Goal: Task Accomplishment & Management: Complete application form

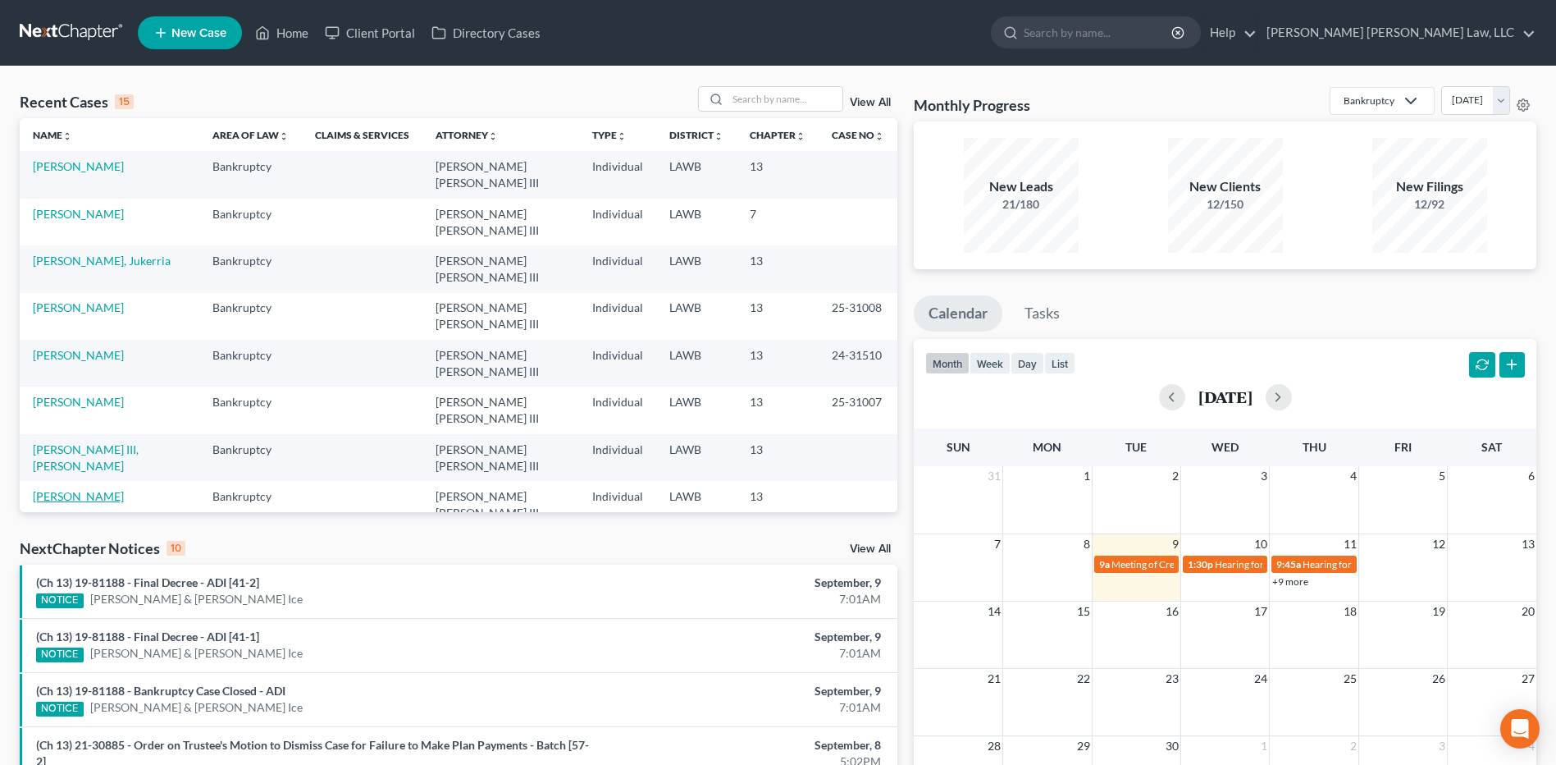
click at [57, 489] on link "[PERSON_NAME]" at bounding box center [78, 496] width 91 height 14
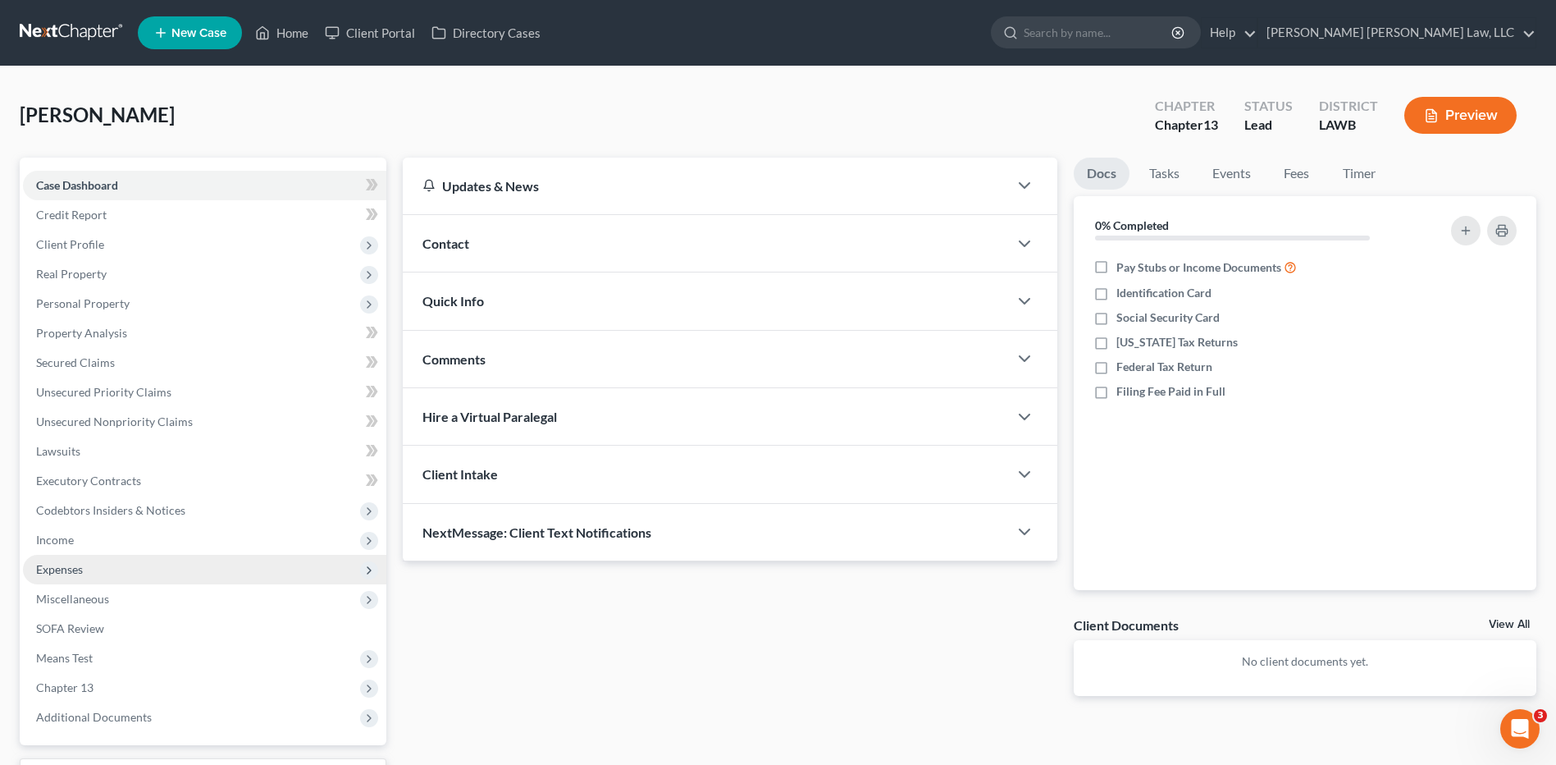
click at [73, 571] on span "Expenses" at bounding box center [59, 569] width 47 height 14
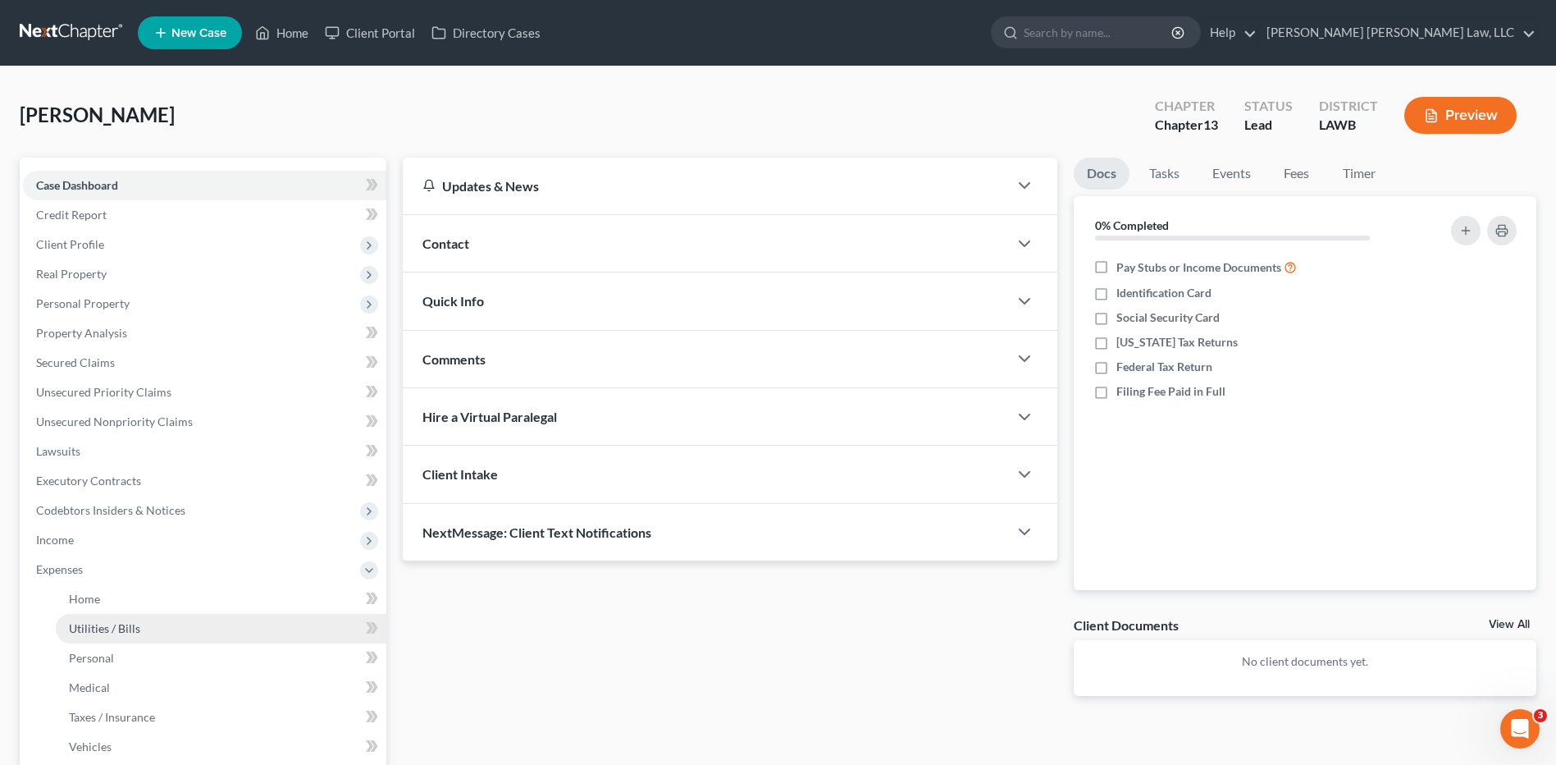
click at [68, 619] on link "Utilities / Bills" at bounding box center [221, 629] width 331 height 30
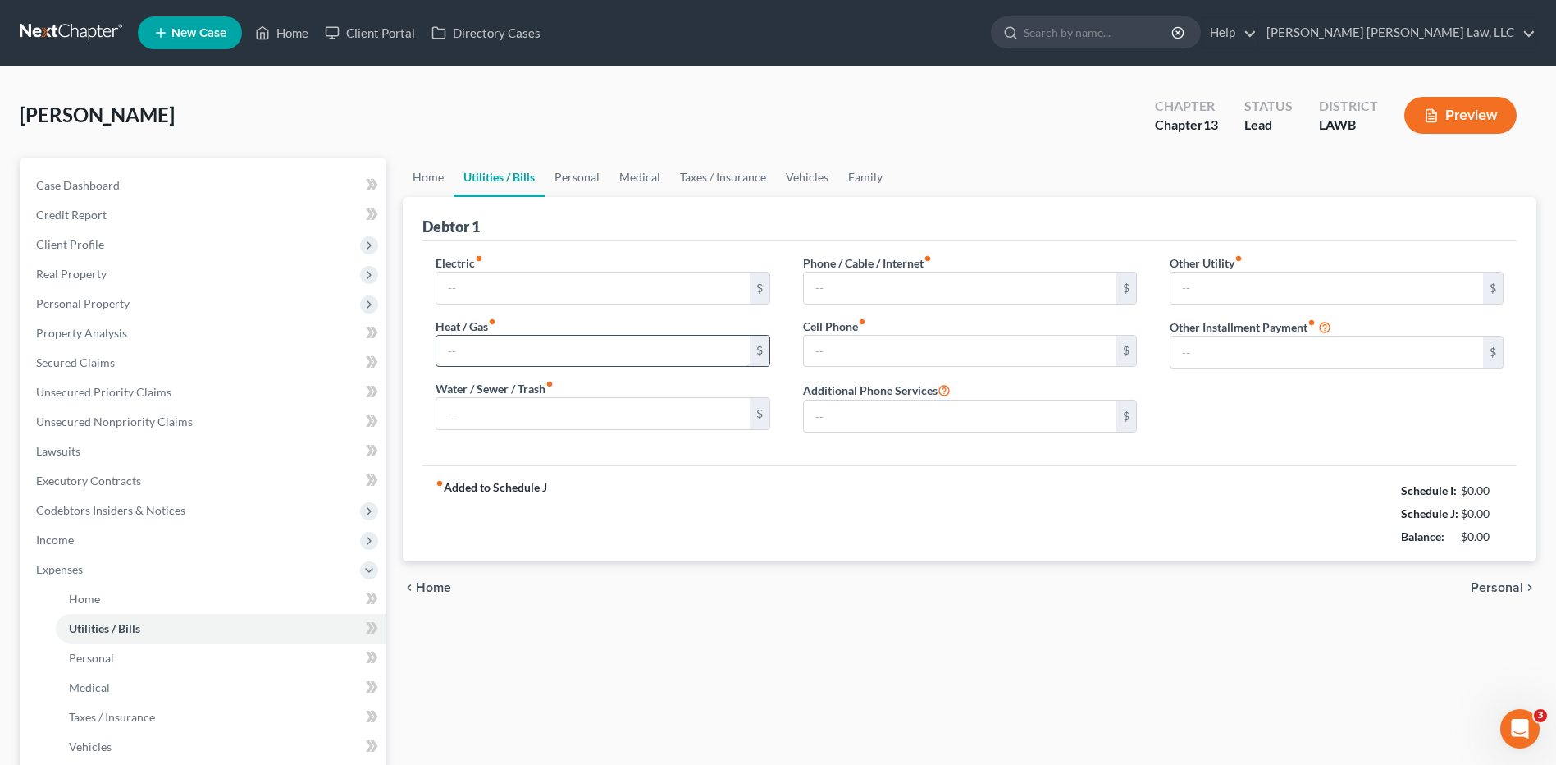
type input "300.00"
type input "89.00"
type input "75.00"
type input "90.99"
type input "272.00"
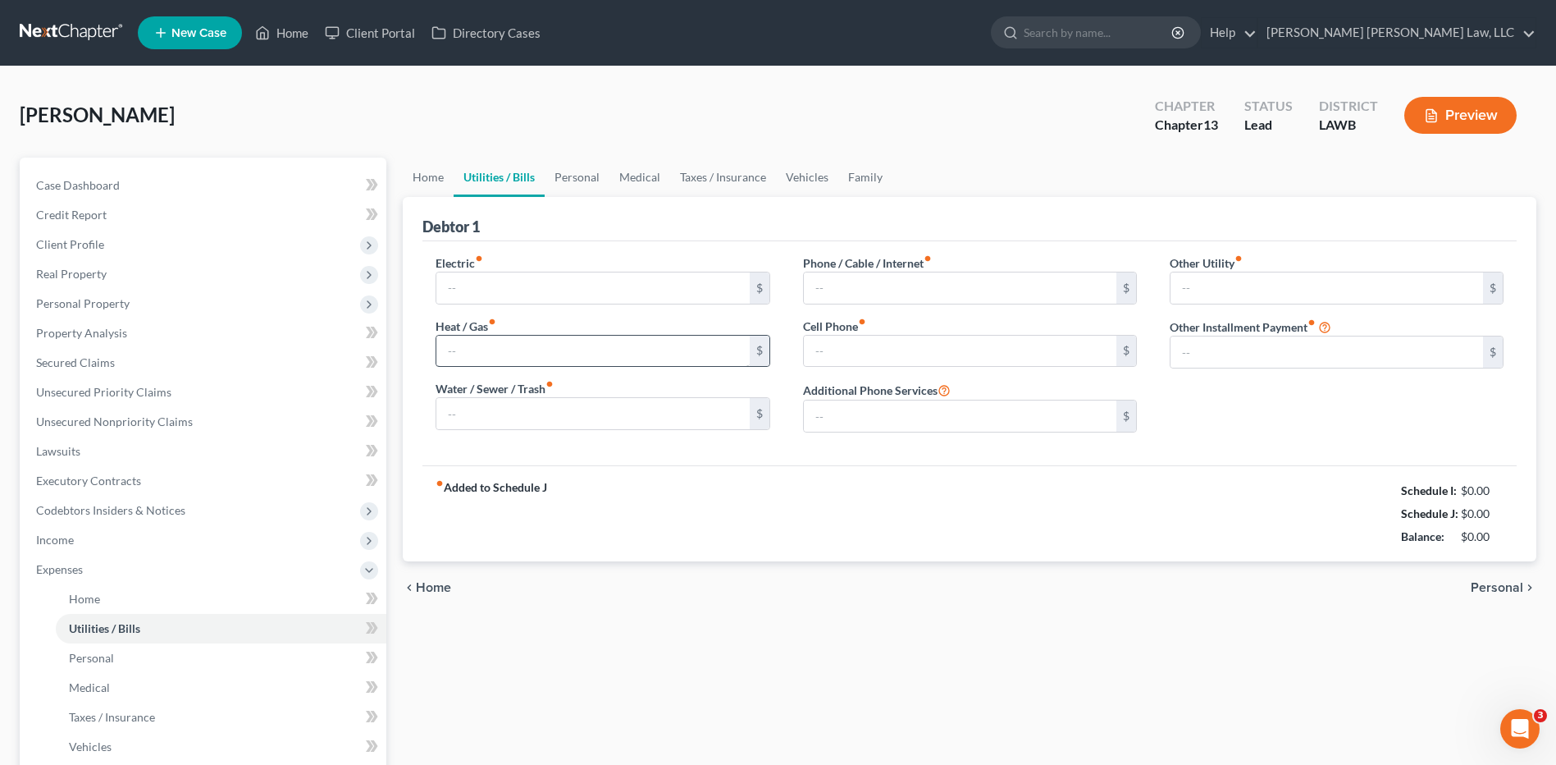
type input "0.00"
click at [434, 171] on link "Home" at bounding box center [428, 177] width 51 height 39
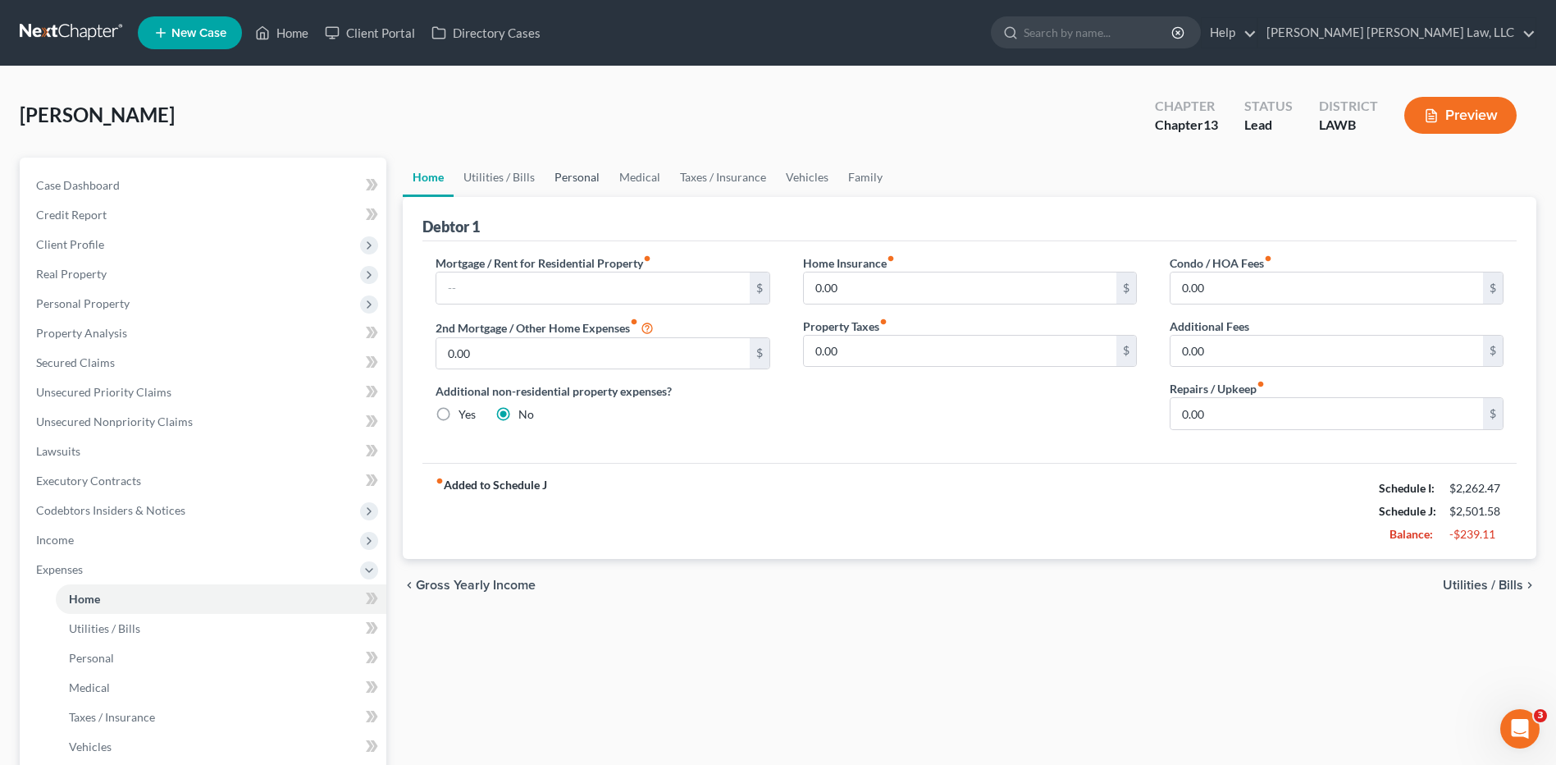
click at [571, 172] on link "Personal" at bounding box center [577, 177] width 65 height 39
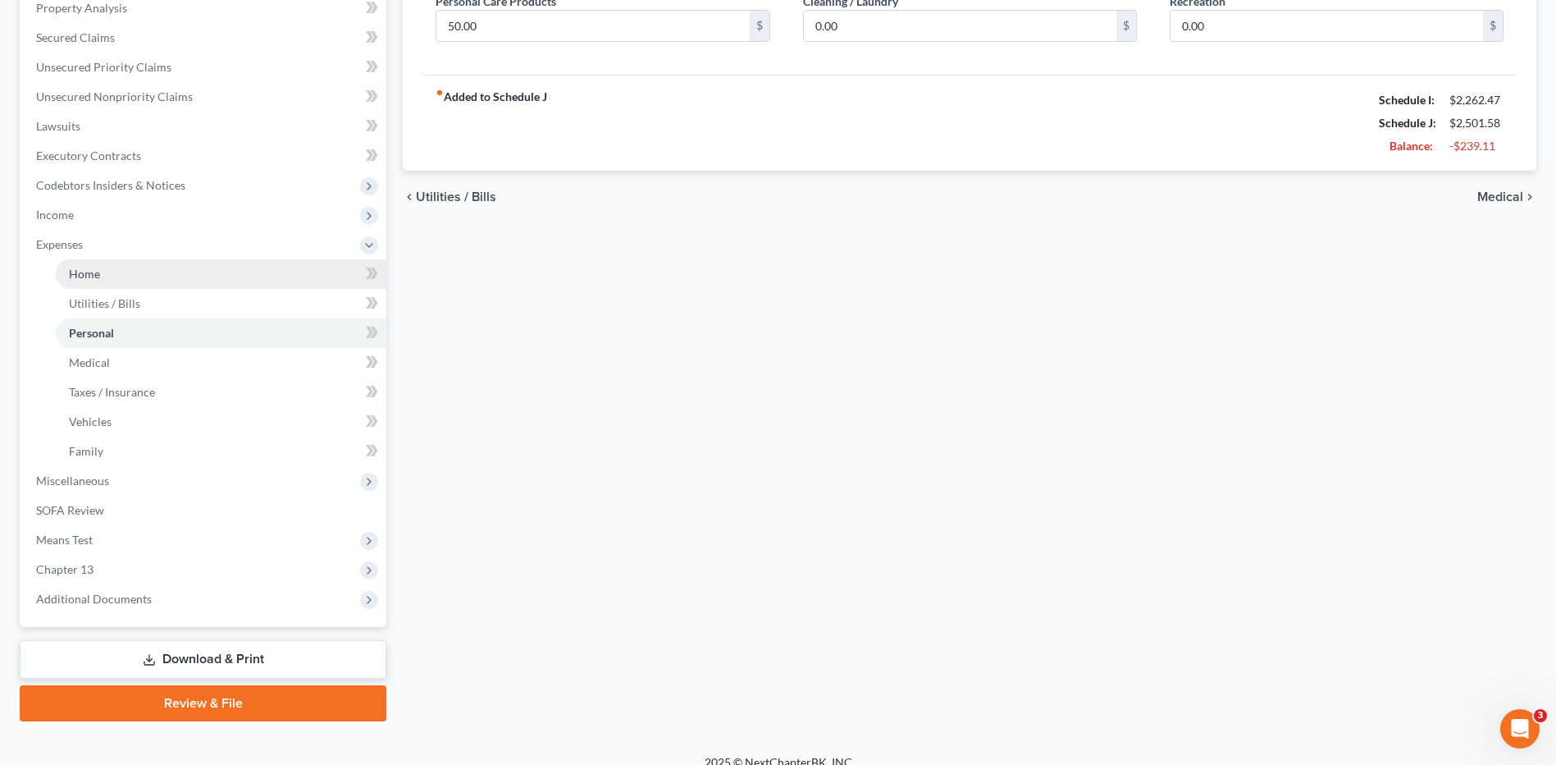
scroll to position [328, 0]
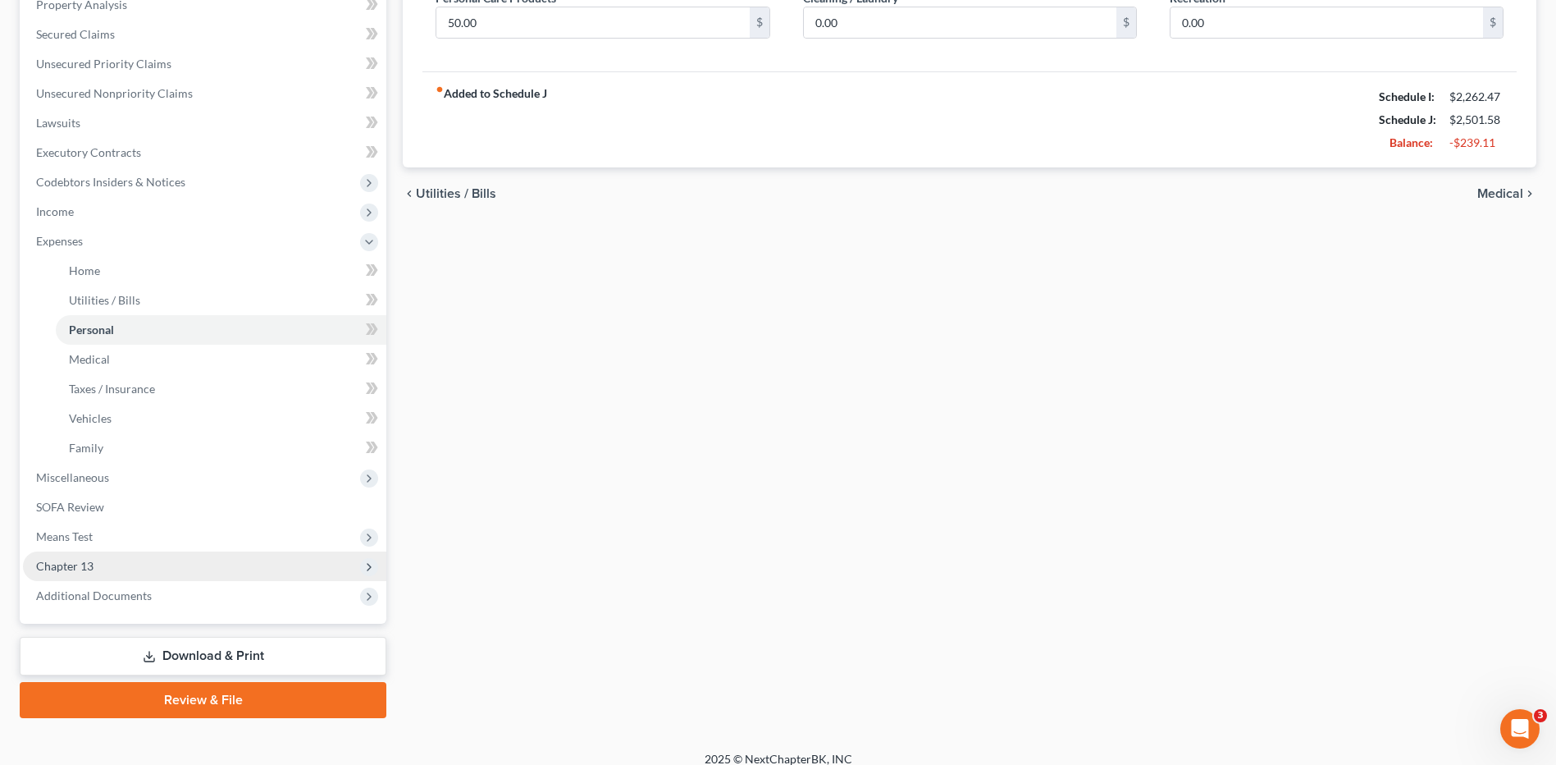
click at [93, 572] on span "Chapter 13" at bounding box center [64, 566] width 57 height 14
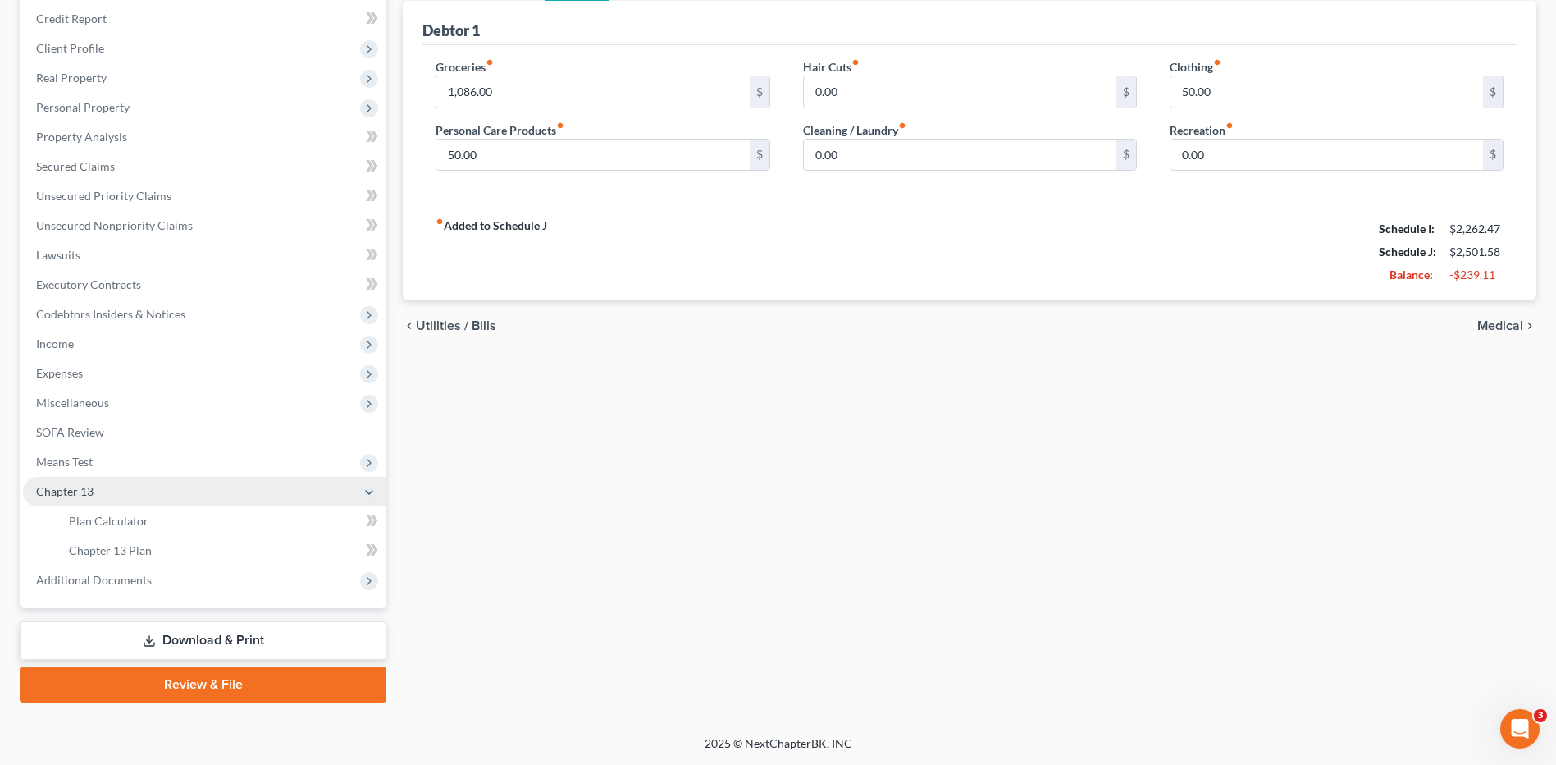
scroll to position [196, 0]
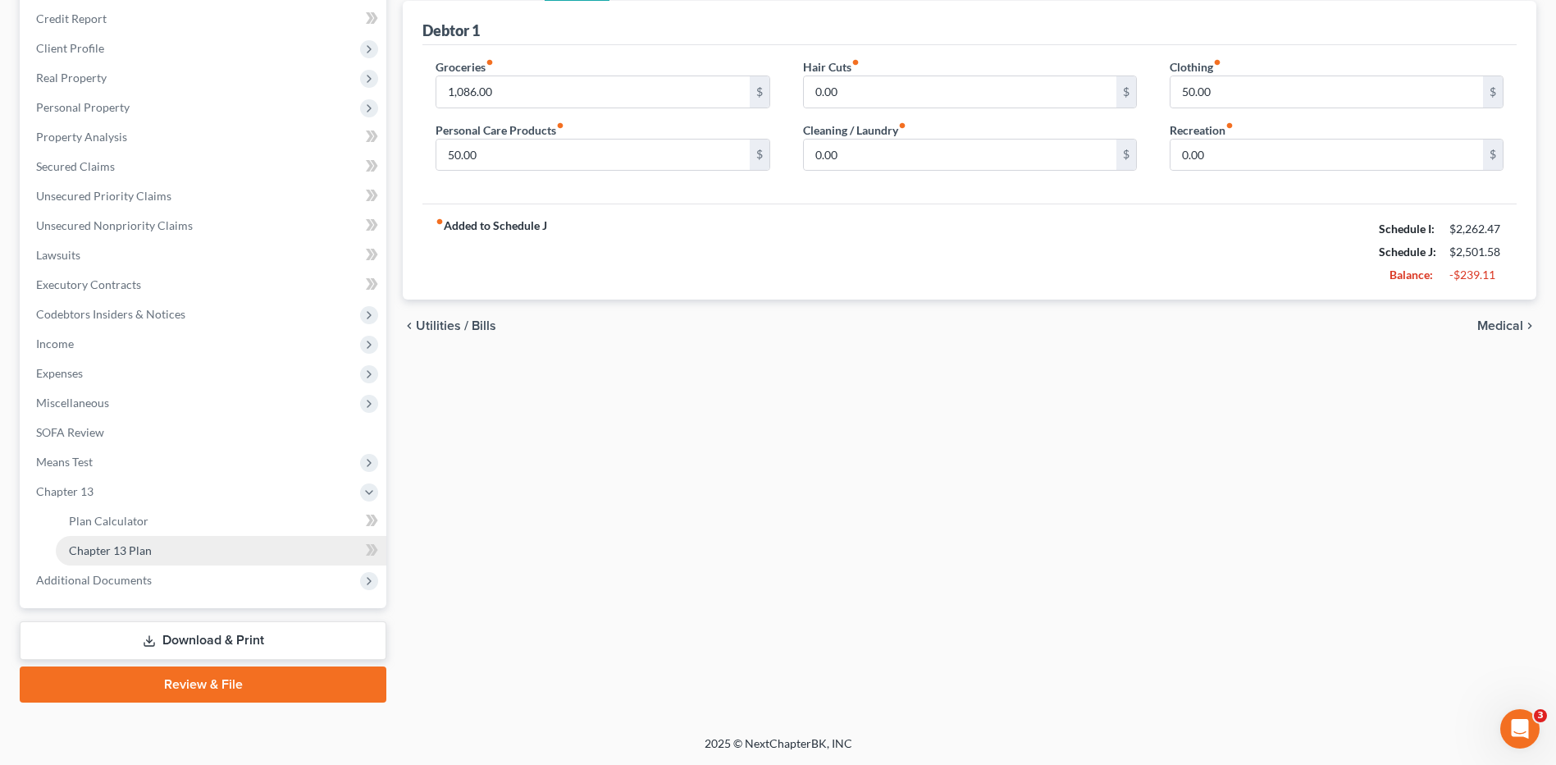
click at [110, 550] on span "Chapter 13 Plan" at bounding box center [110, 550] width 83 height 14
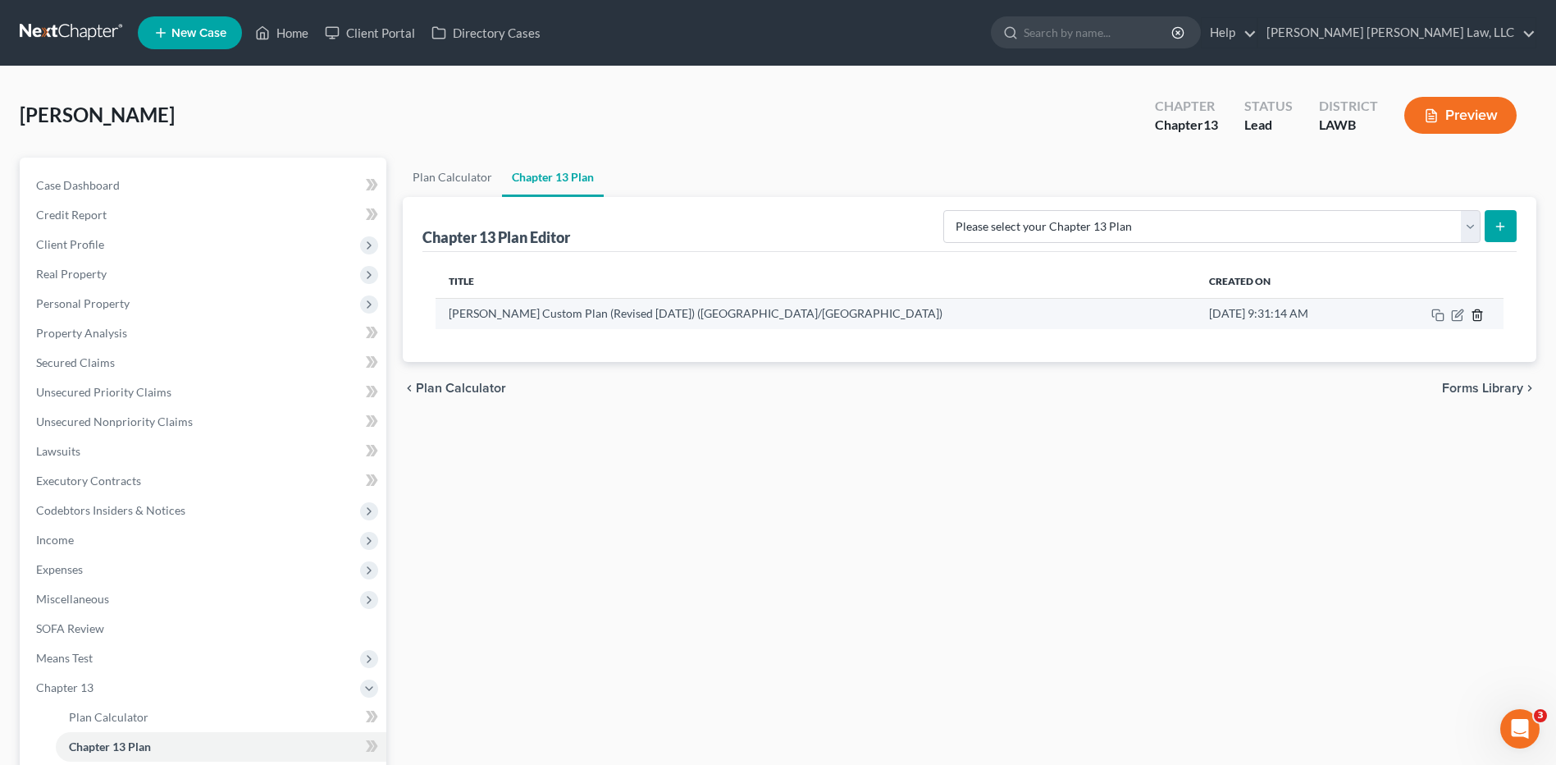
click at [1473, 317] on icon "button" at bounding box center [1476, 314] width 7 height 11
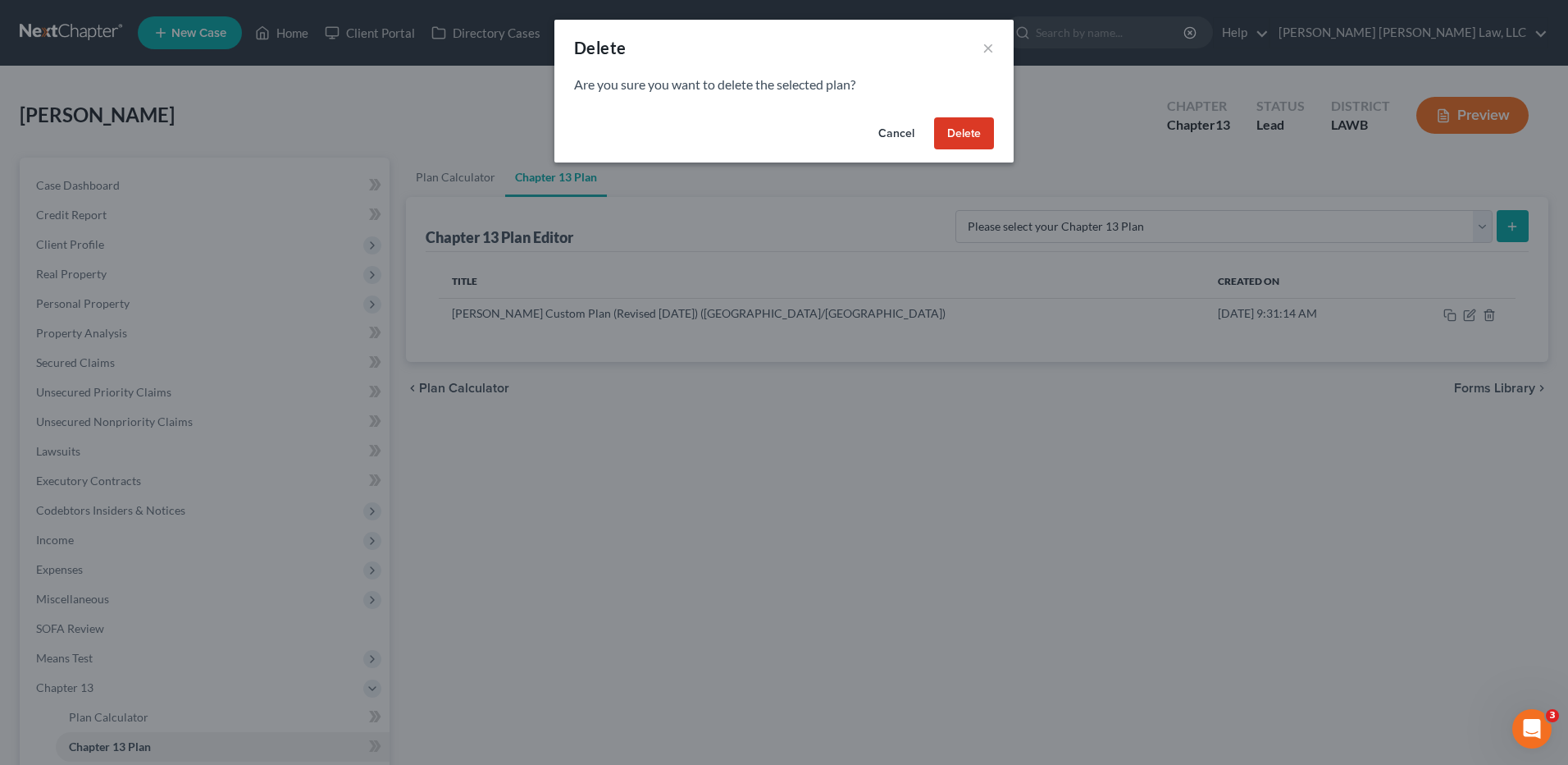
click at [947, 119] on button "Delete" at bounding box center [964, 133] width 60 height 33
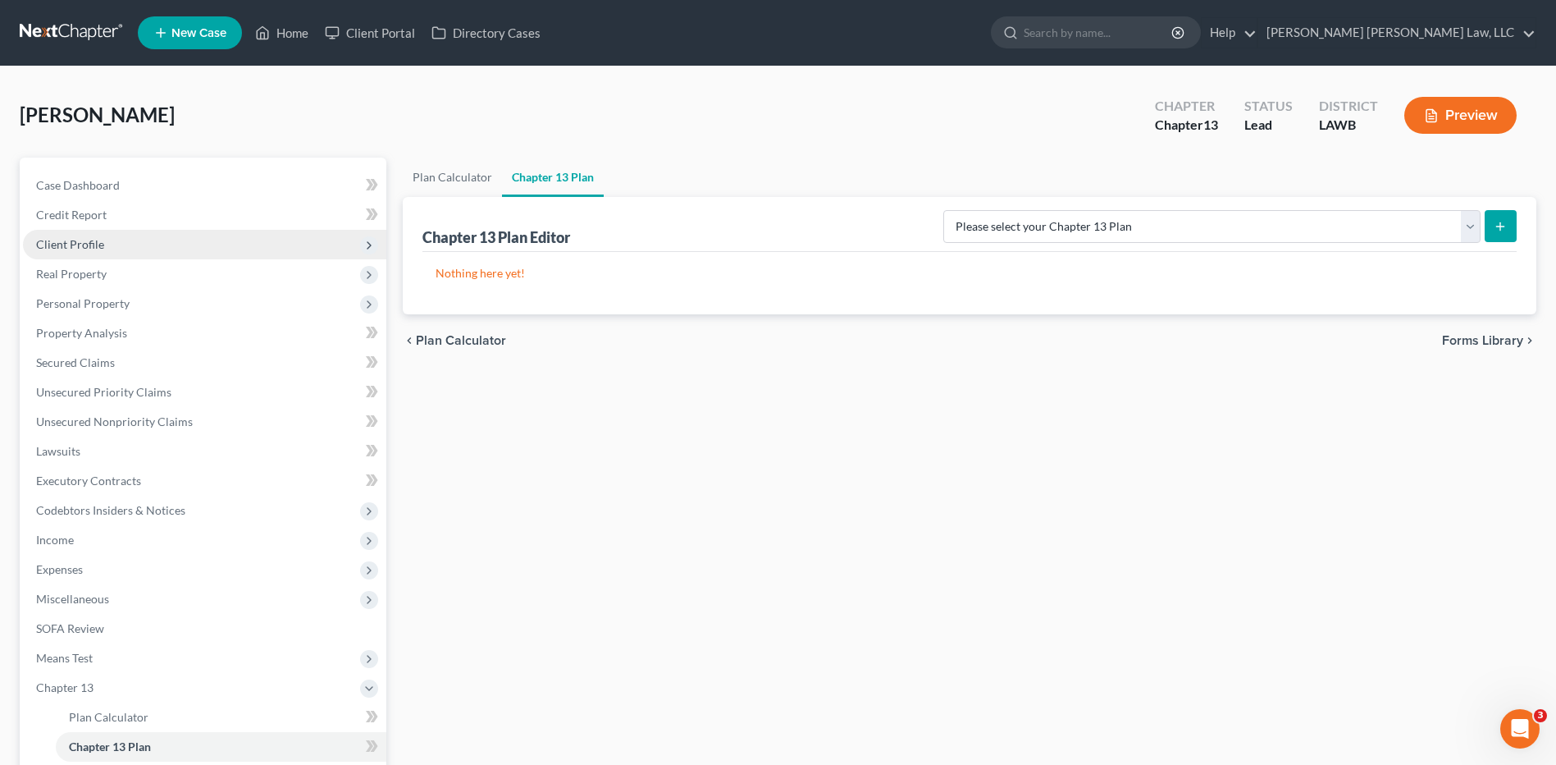
click at [71, 242] on span "Client Profile" at bounding box center [70, 244] width 68 height 14
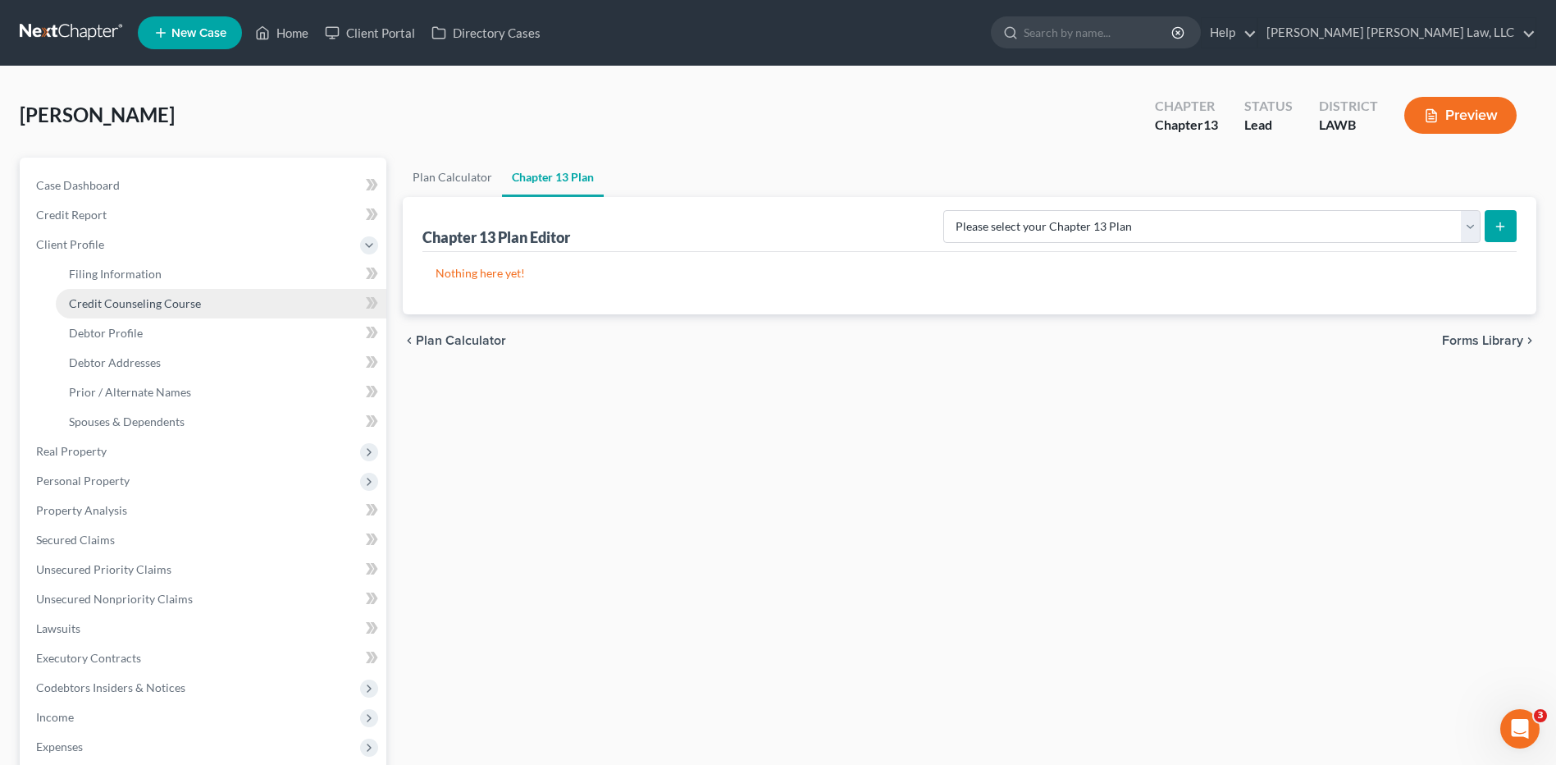
click at [96, 302] on span "Credit Counseling Course" at bounding box center [135, 303] width 132 height 14
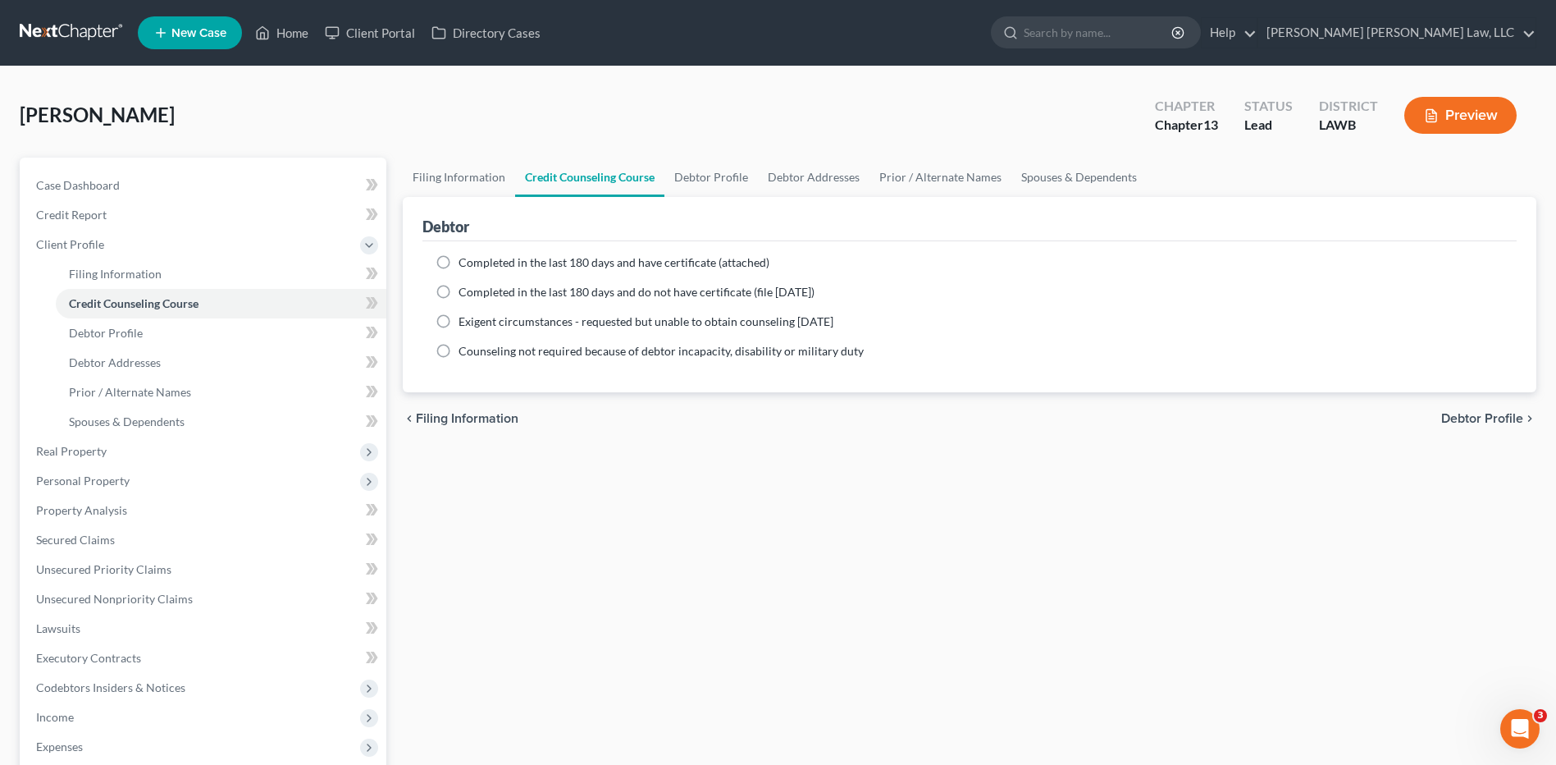
click at [459, 292] on label "Completed in the last 180 days and do not have certificate (file [DATE])" at bounding box center [637, 292] width 356 height 16
click at [465, 292] on input "Completed in the last 180 days and do not have certificate (file [DATE])" at bounding box center [470, 289] width 11 height 11
radio input "true"
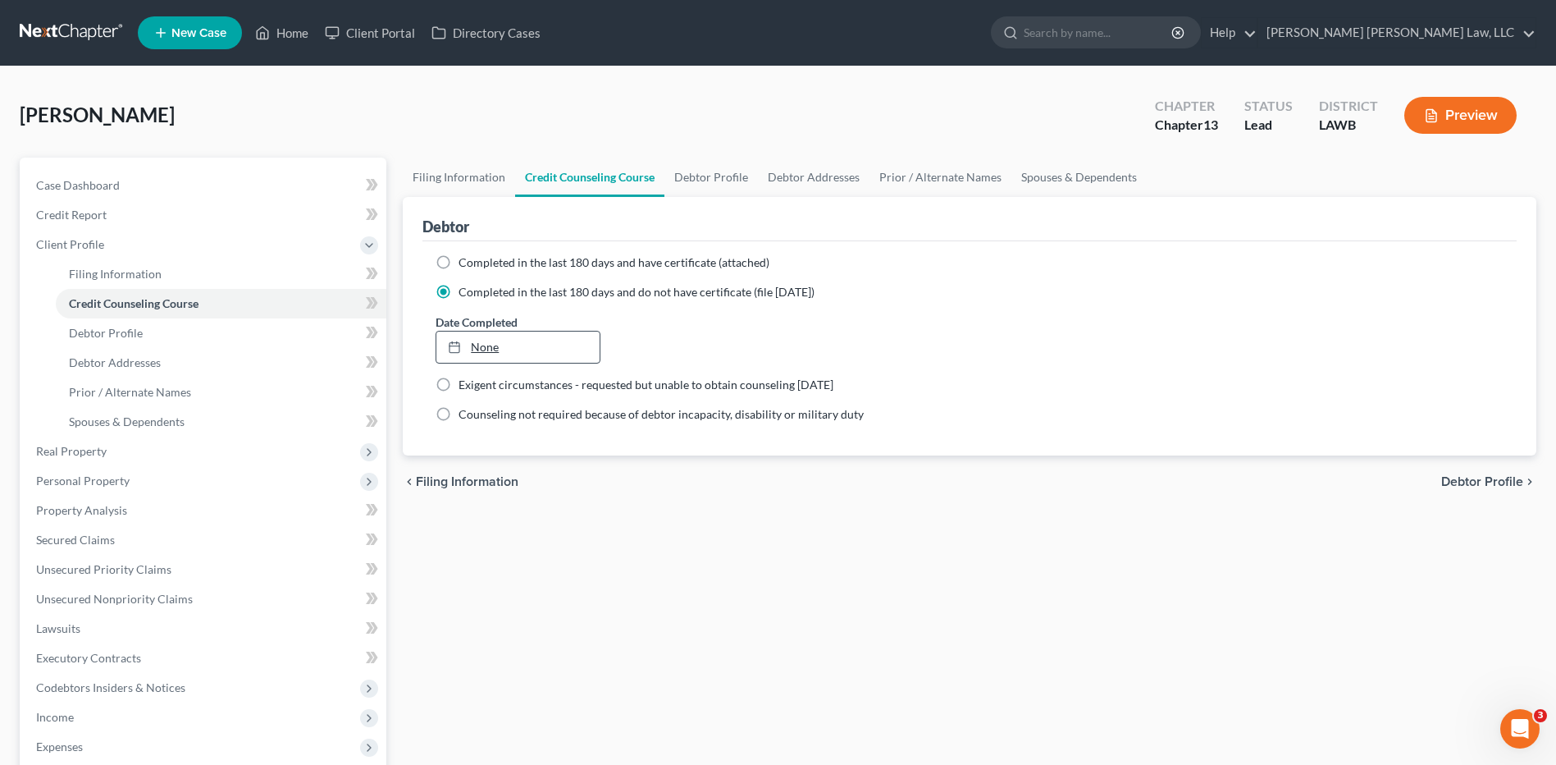
click at [475, 346] on link "None" at bounding box center [517, 346] width 162 height 31
type input "[DATE]"
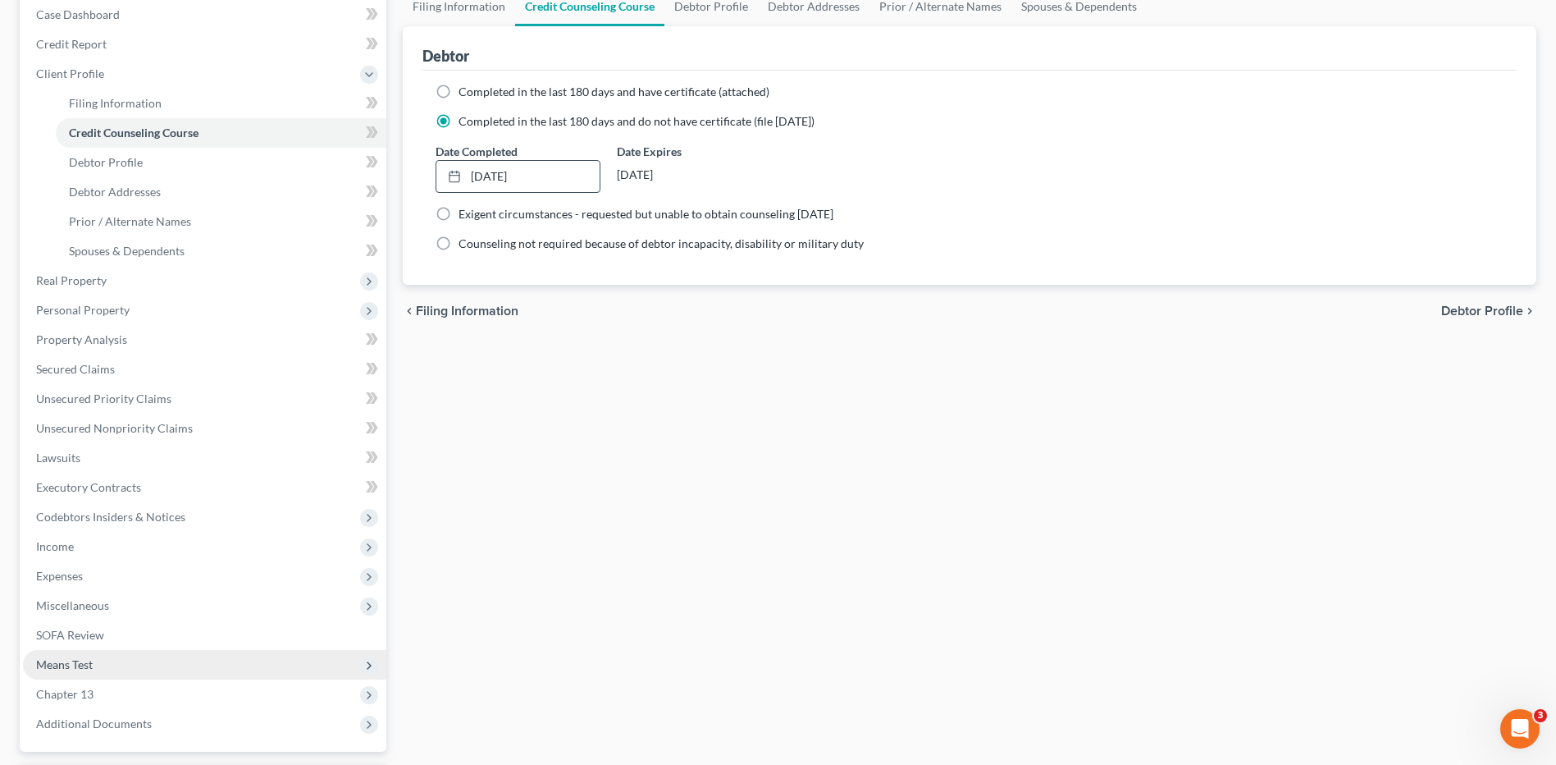
scroll to position [314, 0]
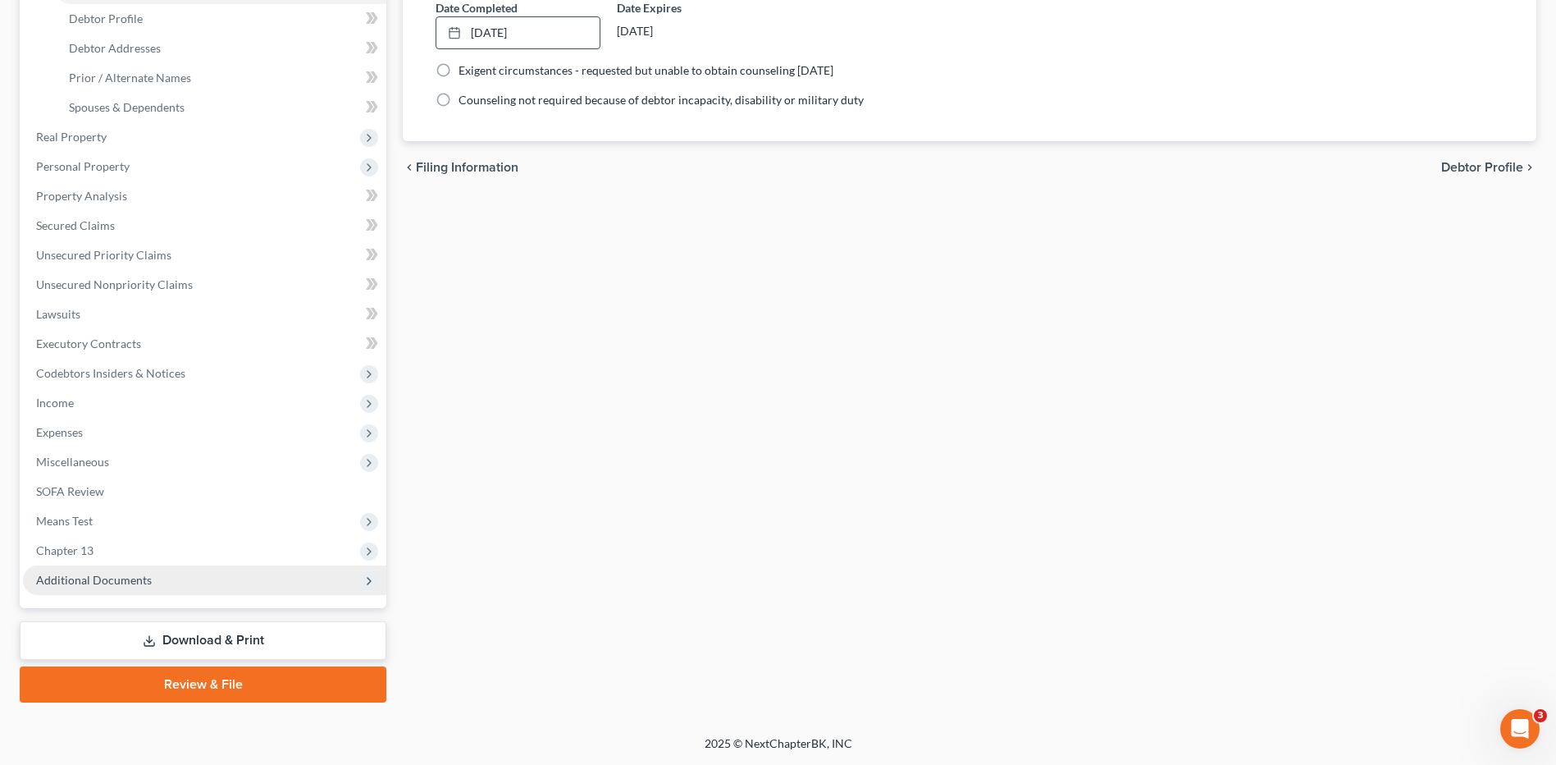
click at [90, 573] on span "Additional Documents" at bounding box center [94, 580] width 116 height 14
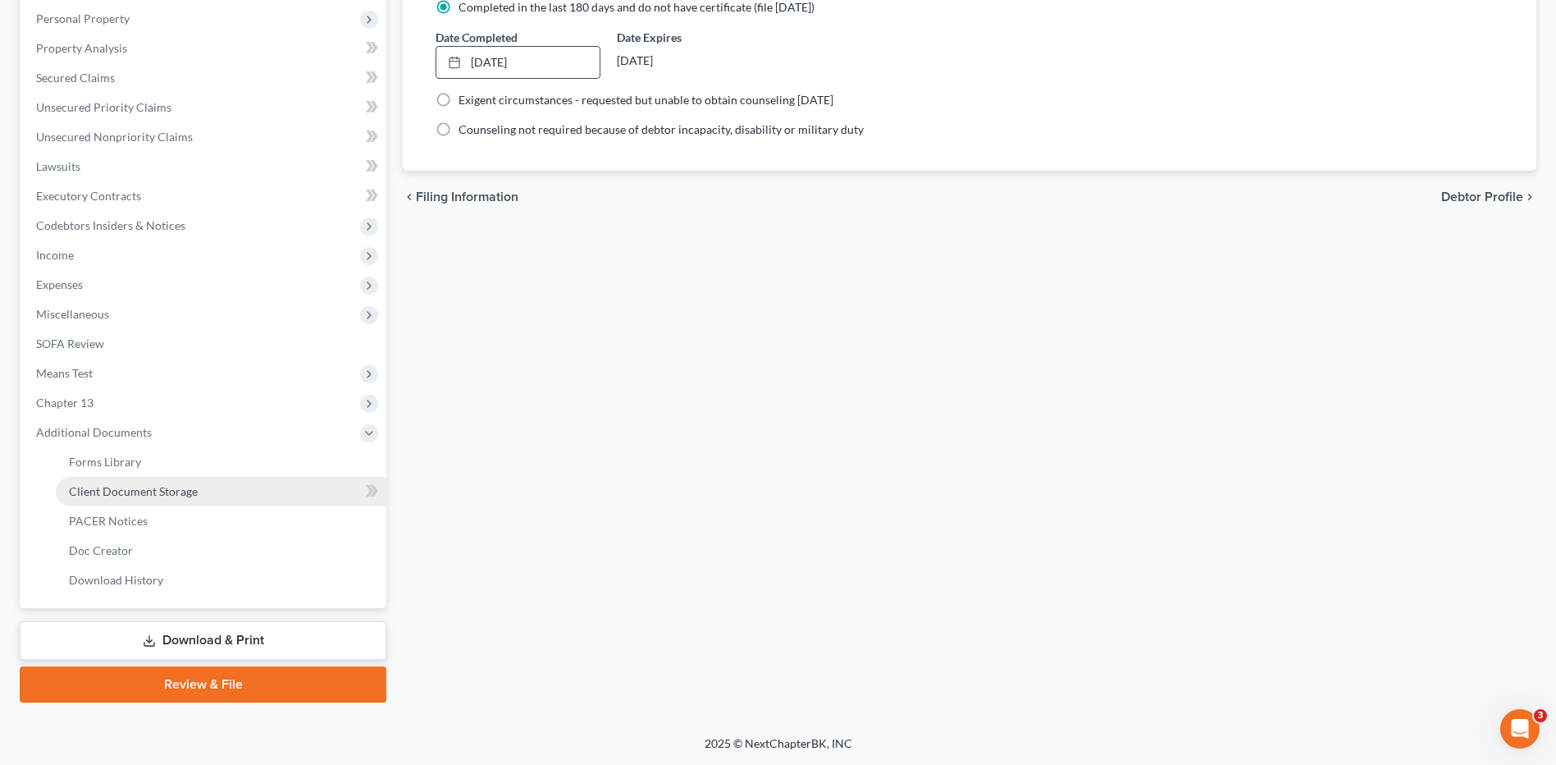
click at [97, 500] on link "Client Document Storage" at bounding box center [221, 492] width 331 height 30
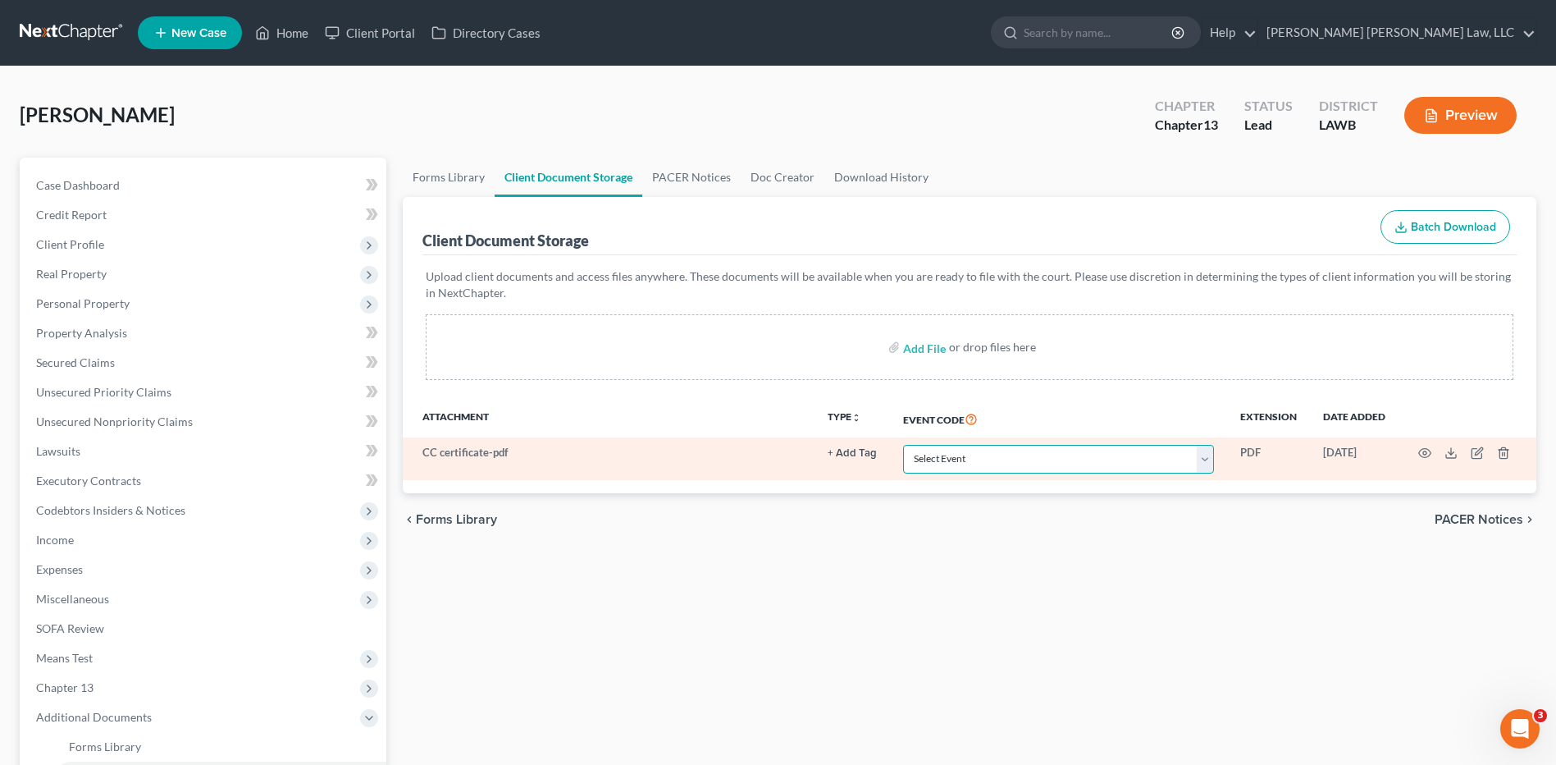
click at [934, 461] on select "Select Event 20 Largest Unsecured Creditors Amended Creditor Matrix (Fee) Amend…" at bounding box center [1058, 459] width 311 height 29
select select "9"
click at [903, 445] on select "Select Event 20 Largest Unsecured Creditors Amended Creditor Matrix (Fee) Amend…" at bounding box center [1058, 459] width 311 height 29
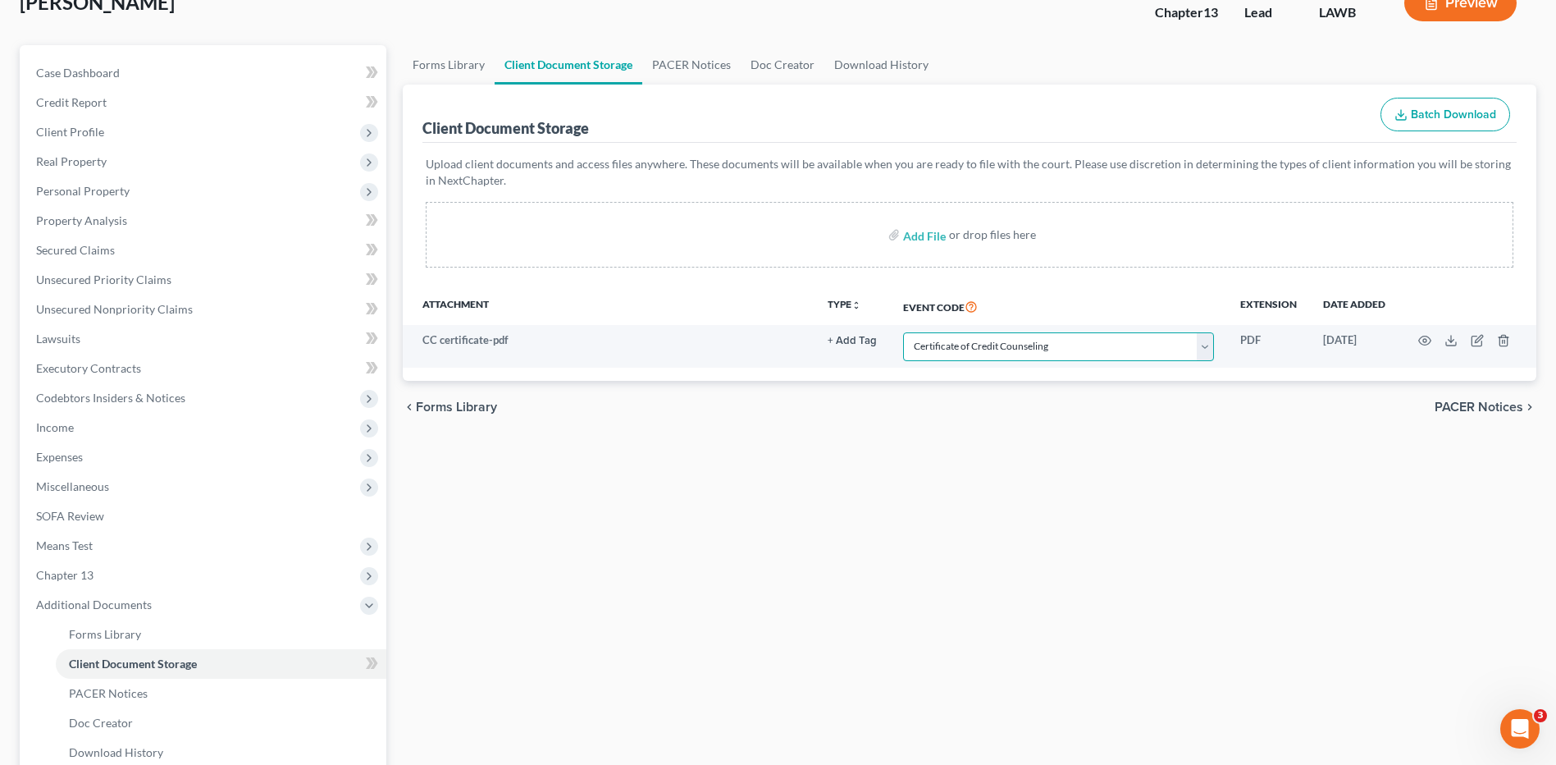
scroll to position [285, 0]
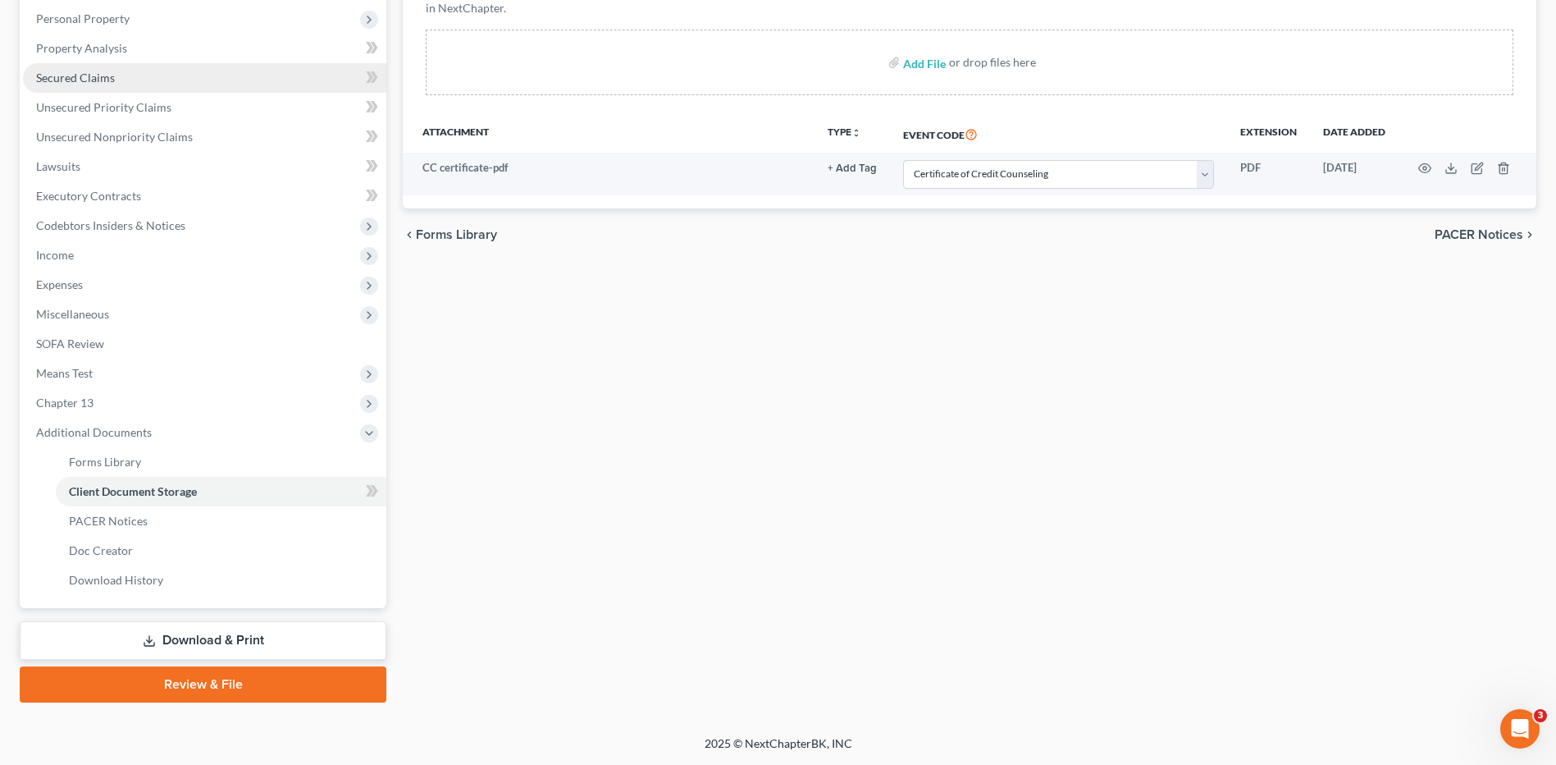
click at [56, 82] on span "Secured Claims" at bounding box center [75, 78] width 79 height 14
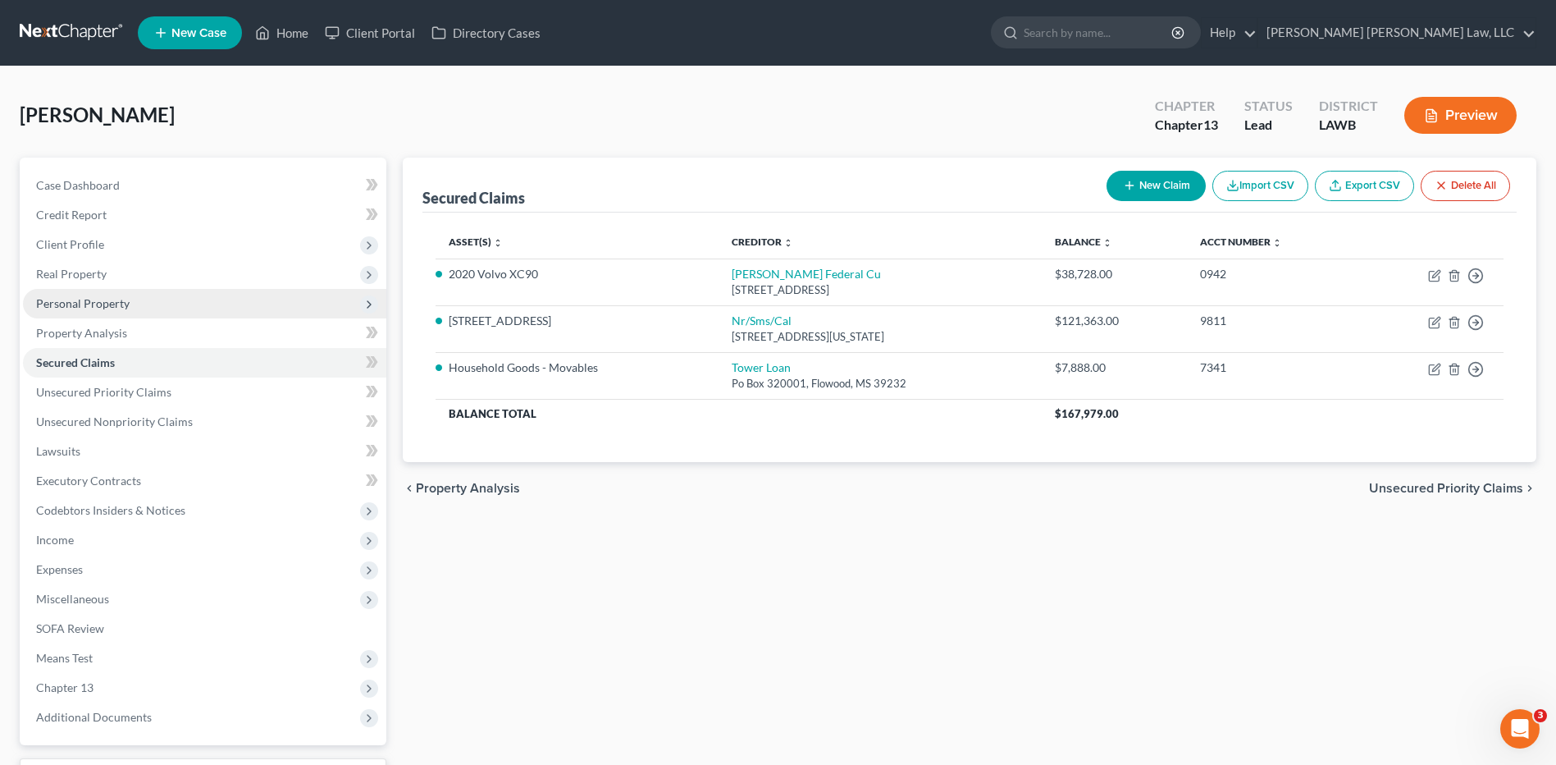
click at [99, 293] on span "Personal Property" at bounding box center [204, 304] width 363 height 30
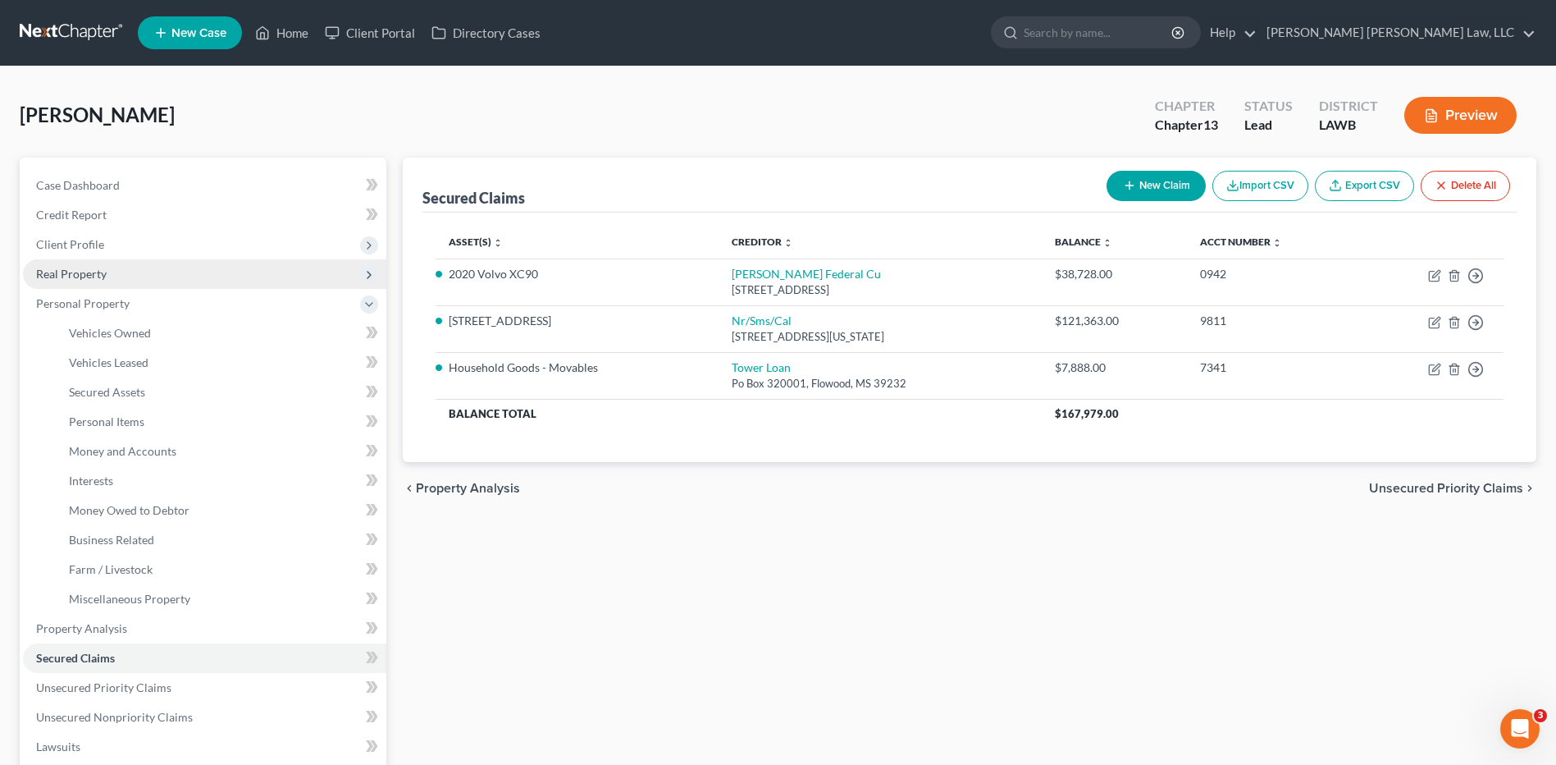
click at [73, 276] on span "Real Property" at bounding box center [71, 274] width 71 height 14
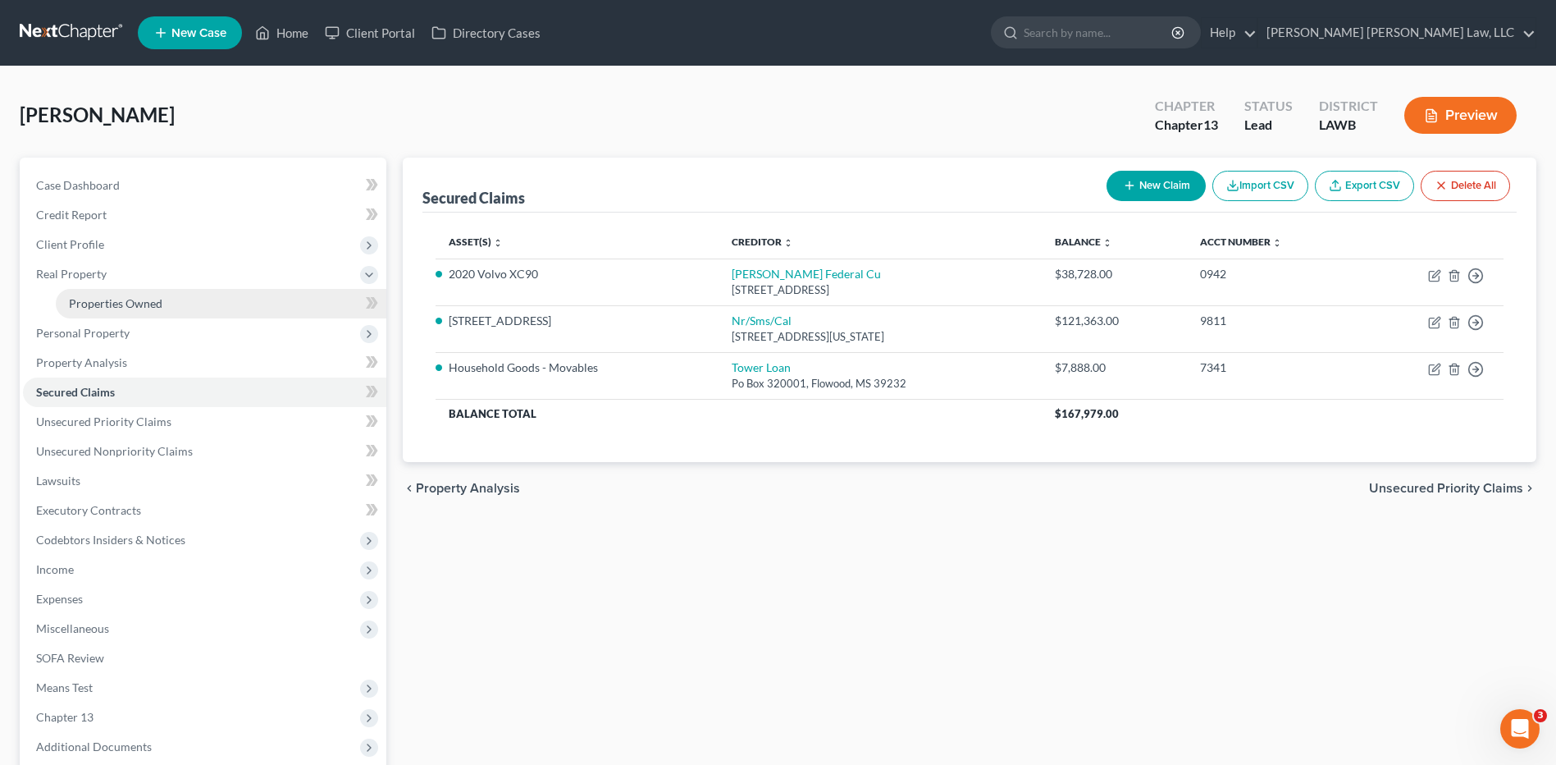
click at [97, 298] on span "Properties Owned" at bounding box center [116, 303] width 94 height 14
